Goal: Task Accomplishment & Management: Use online tool/utility

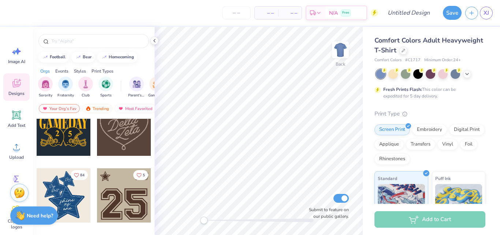
scroll to position [556, 0]
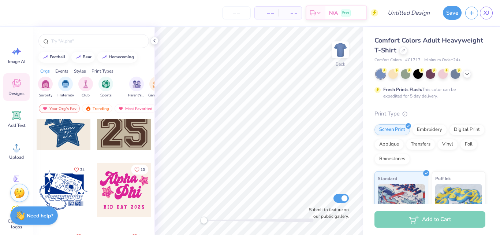
drag, startPoint x: 18, startPoint y: 121, endPoint x: 105, endPoint y: 116, distance: 88.0
click at [16, 123] on span "Add Text" at bounding box center [17, 125] width 18 height 6
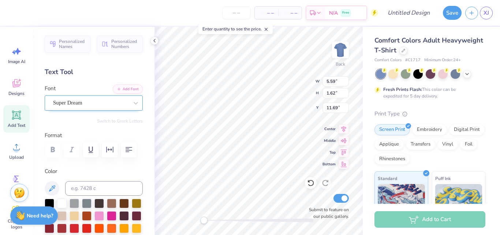
click at [131, 109] on div at bounding box center [135, 103] width 13 height 15
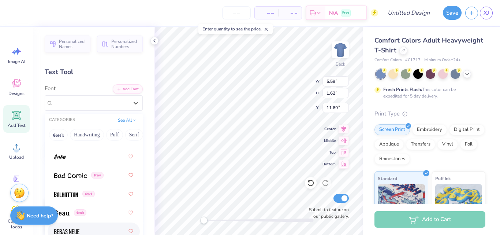
scroll to position [417, 0]
click at [77, 177] on img at bounding box center [70, 176] width 33 height 5
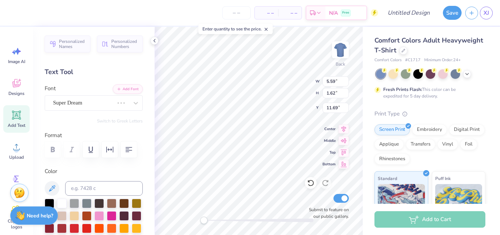
scroll to position [6, 1]
type textarea "T"
type textarea "TCNJ Music"
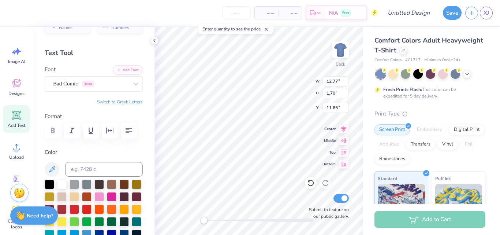
scroll to position [20, 0]
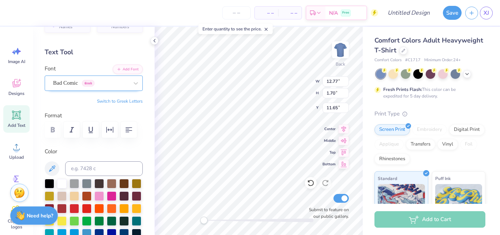
click at [98, 86] on div "Bad Comic Greek" at bounding box center [90, 82] width 77 height 11
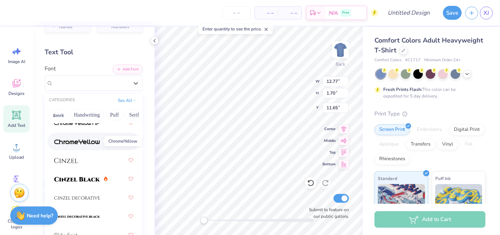
scroll to position [1217, 0]
click at [96, 159] on div at bounding box center [93, 159] width 79 height 13
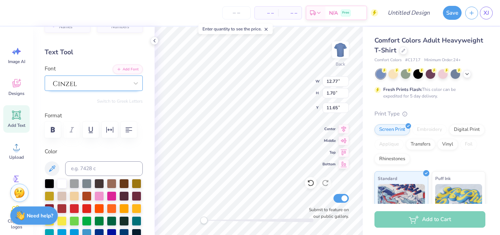
click at [73, 76] on div at bounding box center [94, 82] width 98 height 15
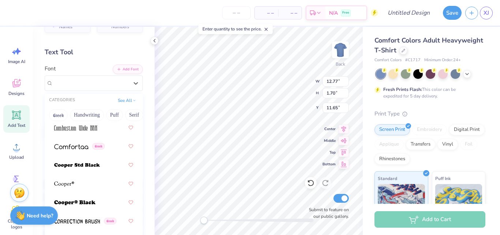
scroll to position [1529, 0]
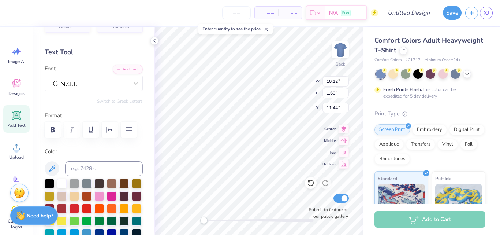
type input "10.12"
type input "1.60"
type input "7.41"
type input "2.99"
type input "9.19"
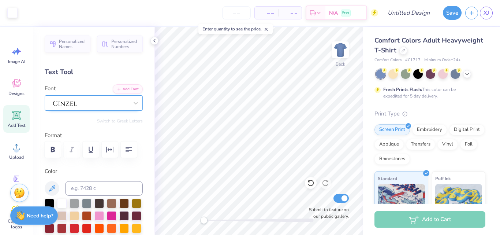
scroll to position [37, 0]
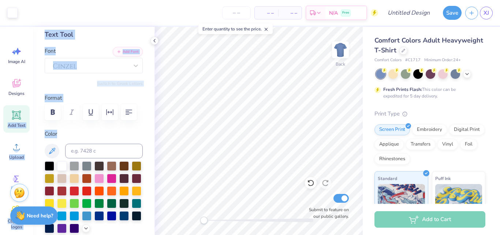
drag, startPoint x: 11, startPoint y: 112, endPoint x: 125, endPoint y: 120, distance: 114.6
click at [125, 120] on div "Art colors – – Per Item – – Total Est. Delivery N/A Free Design Title Save XJ I…" at bounding box center [250, 117] width 500 height 235
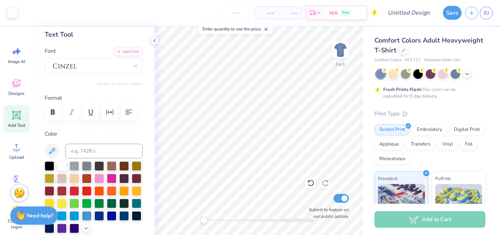
click at [15, 113] on icon at bounding box center [16, 115] width 7 height 7
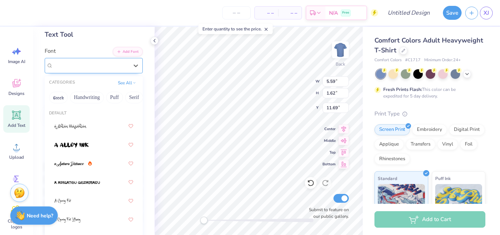
click at [110, 71] on div "Super Dream" at bounding box center [94, 65] width 98 height 15
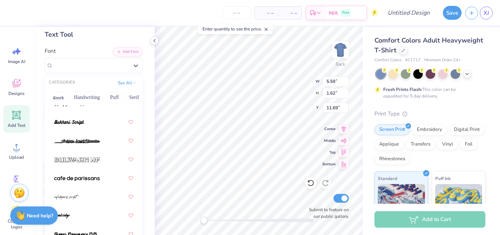
scroll to position [976, 0]
click at [84, 178] on img at bounding box center [77, 177] width 46 height 5
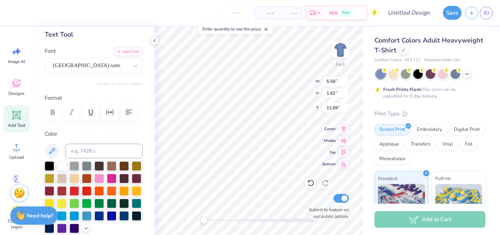
scroll to position [6, 3]
type textarea "The Treblemakers"
type input "9.13"
type input "0.80"
type input "12.29"
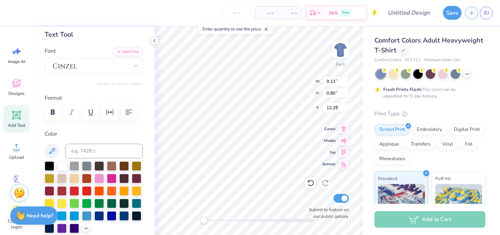
type input "7.41"
type input "2.99"
type input "4.00"
type input "7.55"
type input "1.26"
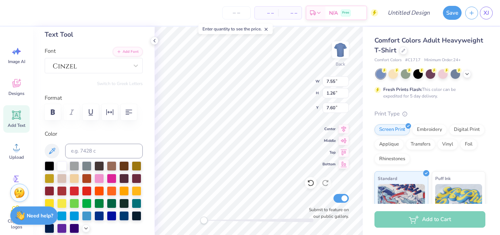
type input "7.60"
type input "5.96"
type input "9.02"
type textarea "SAI"
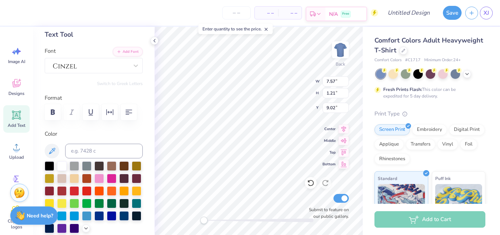
scroll to position [6, 1]
type input "11.89"
type textarea "Music"
type textarea "i"
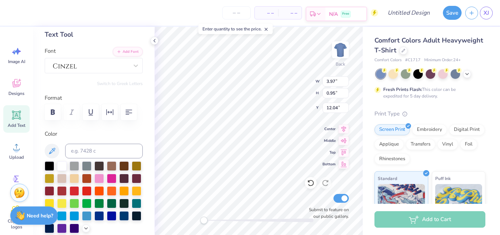
type textarea "O"
type textarea "PMA"
type textarea "T"
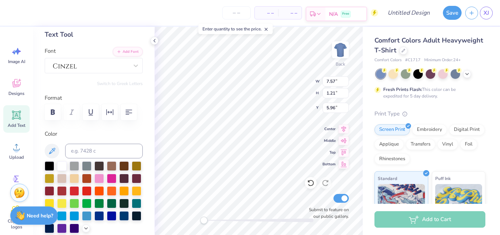
type textarea "The treblemakers"
type textarea "TCNJ Music presents:"
click at [325, 127] on span "Center" at bounding box center [329, 128] width 13 height 6
type input "9.13"
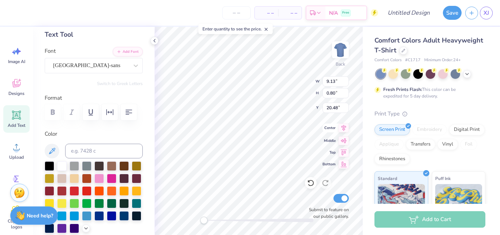
type input "0.80"
type input "20.48"
type input "1.83"
type input "0.96"
type input "9.14"
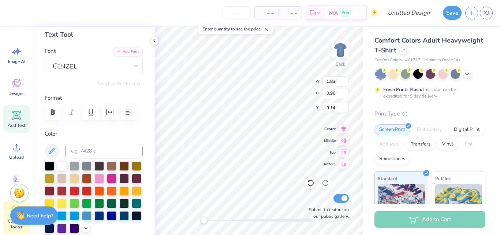
scroll to position [86, 0]
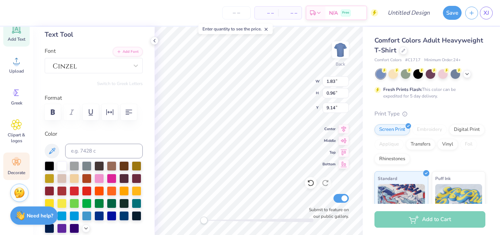
click at [15, 167] on icon at bounding box center [16, 162] width 11 height 11
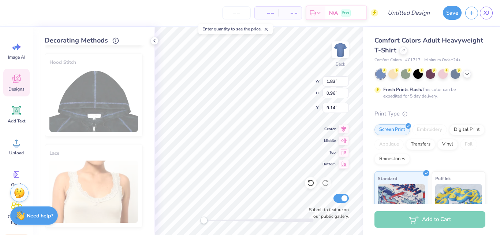
scroll to position [0, 0]
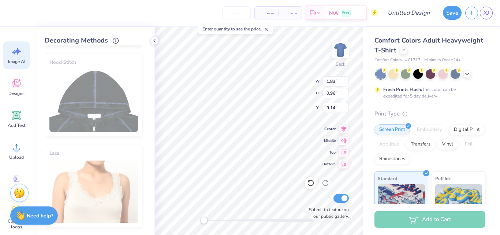
click at [17, 60] on span "Image AI" at bounding box center [16, 62] width 17 height 6
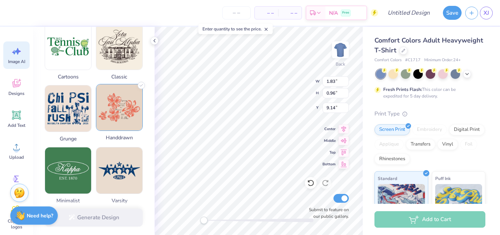
scroll to position [306, 0]
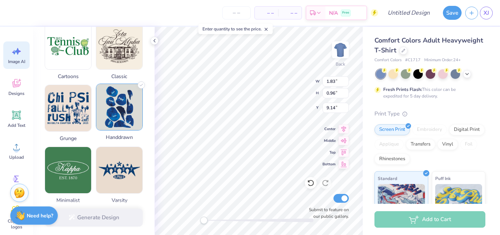
click at [126, 111] on img at bounding box center [119, 107] width 46 height 46
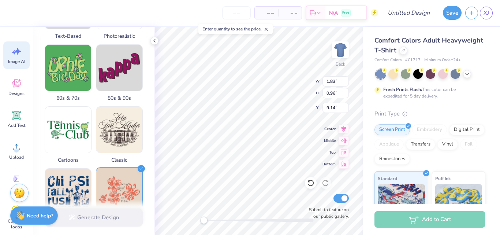
scroll to position [286, 0]
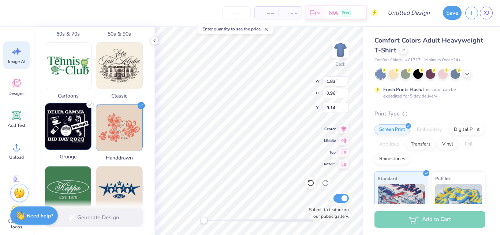
click at [74, 129] on img at bounding box center [68, 126] width 46 height 46
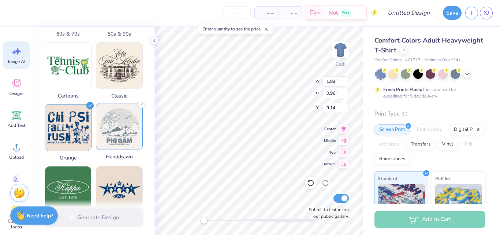
click at [116, 124] on img at bounding box center [119, 126] width 46 height 46
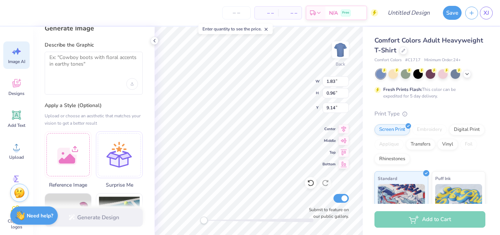
scroll to position [0, 0]
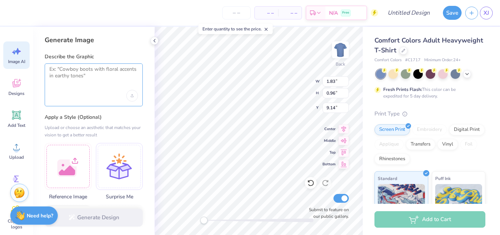
click at [97, 83] on textarea at bounding box center [93, 75] width 89 height 18
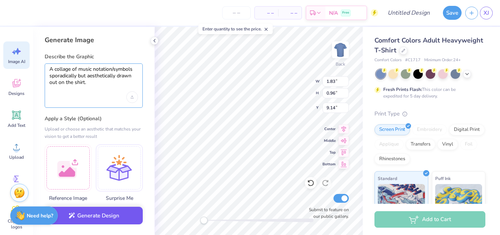
type textarea "A collage of music notation/symbols sporadically but aesthetically drawn out on…"
click at [99, 216] on button "Generate Design" at bounding box center [94, 216] width 98 height 18
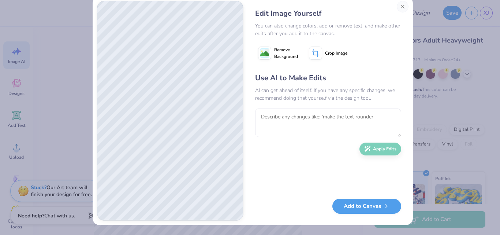
scroll to position [14, 0]
click at [365, 206] on button "Add to Canvas" at bounding box center [367, 203] width 69 height 15
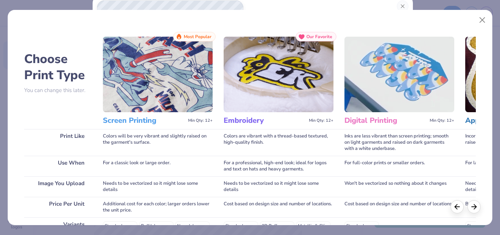
scroll to position [130, 0]
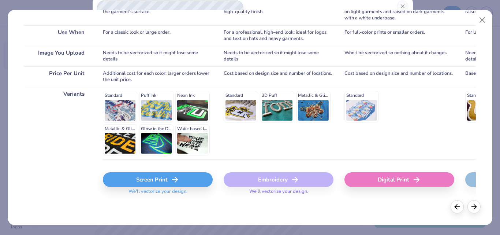
click at [156, 176] on div "Screen Print" at bounding box center [158, 179] width 110 height 15
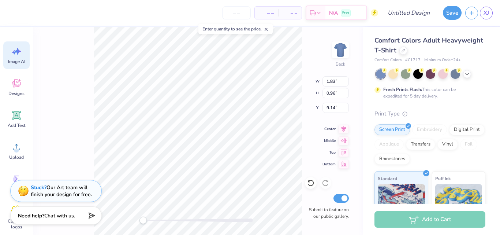
scroll to position [0, 0]
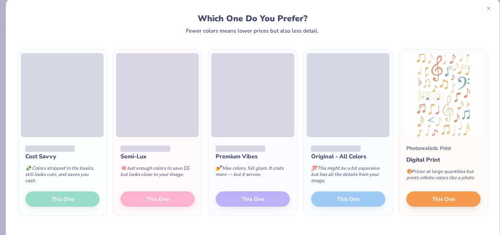
scroll to position [31, 0]
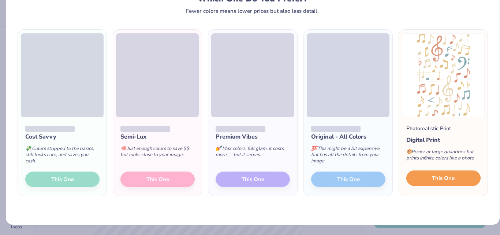
click at [425, 184] on button "This One" at bounding box center [443, 177] width 74 height 15
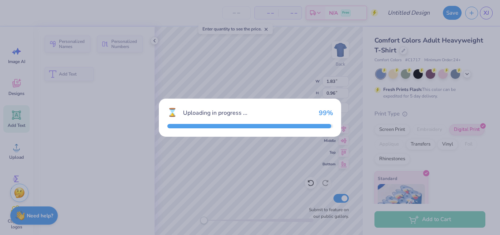
type input "11.57"
type input "18.00"
type input "3.50"
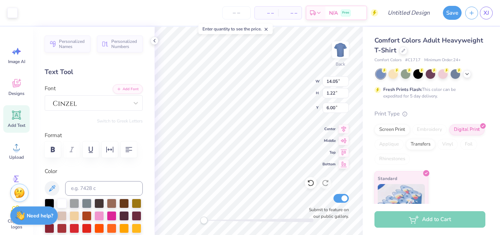
type input "14.05"
type input "1.22"
type input "6.00"
type input "2.80"
type input "0.96"
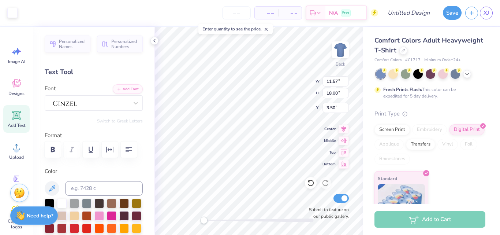
type input "12.01"
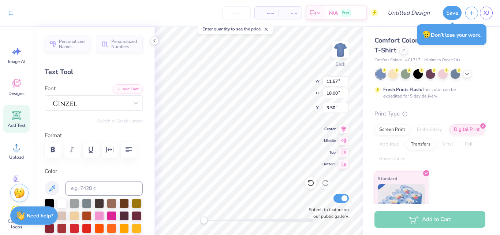
type input "6.20"
type input "9.64"
type input "11.86"
type input "1.83"
type input "0.96"
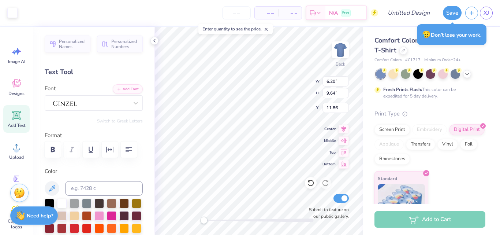
type input "9.57"
type input "11.13"
type input "17.32"
type input "6.74"
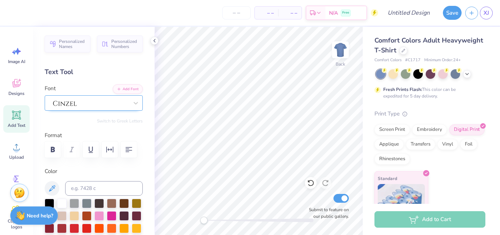
click at [64, 103] on div at bounding box center [90, 102] width 77 height 11
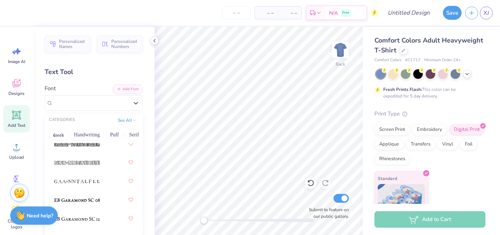
scroll to position [1963, 0]
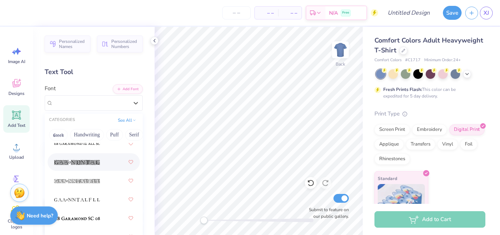
click at [94, 164] on img at bounding box center [77, 162] width 46 height 5
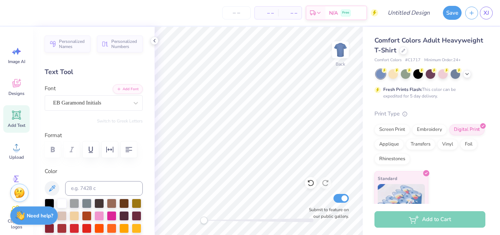
click at [250, 217] on div at bounding box center [259, 219] width 110 height 7
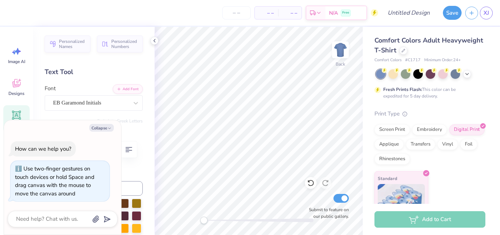
click at [191, 220] on div "Back Submit to feature on our public gallery." at bounding box center [259, 131] width 208 height 208
click at [137, 169] on div "Personalized Names Personalized Numbers Text Tool Add Font Font EB Garamond Ini…" at bounding box center [94, 131] width 122 height 208
click at [18, 114] on icon at bounding box center [16, 115] width 7 height 7
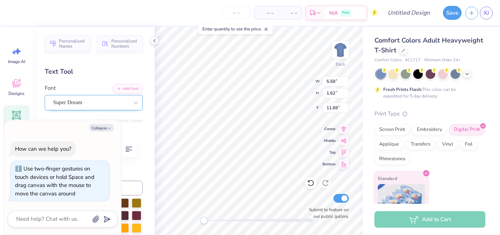
click at [114, 101] on div "Super Dream" at bounding box center [90, 102] width 77 height 11
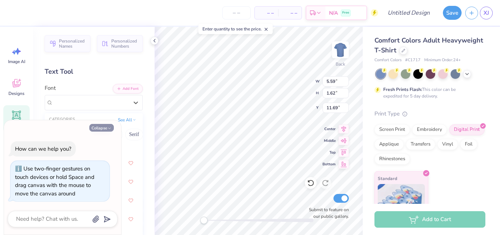
click at [103, 127] on button "Collapse" at bounding box center [101, 128] width 25 height 8
type textarea "x"
